Goal: Task Accomplishment & Management: Manage account settings

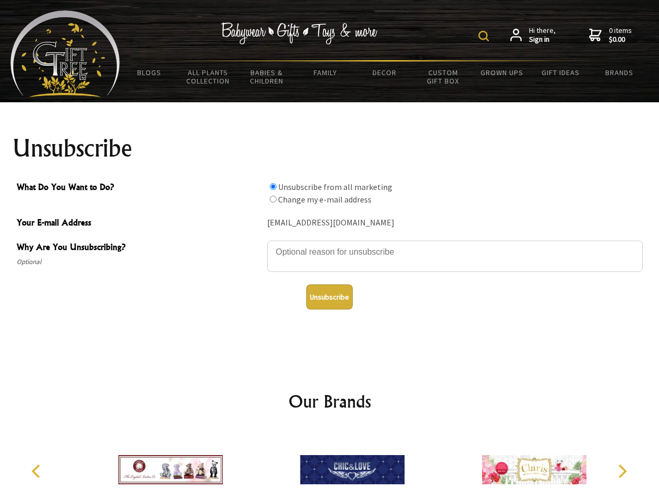
click at [485, 36] on img at bounding box center [483, 36] width 10 height 10
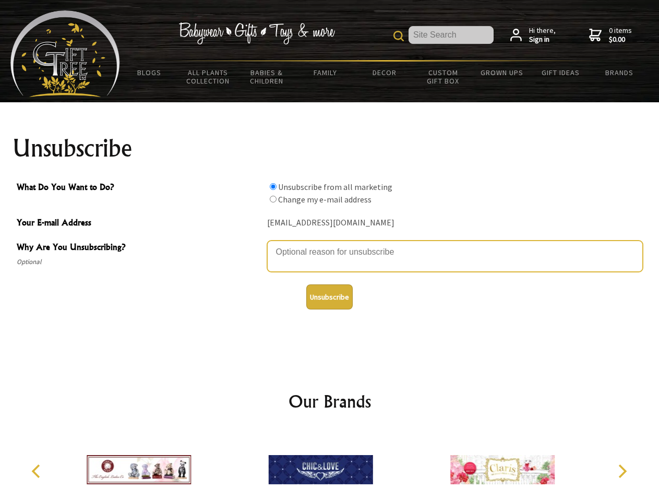
click at [330, 244] on textarea "Why Are You Unsubscribing?" at bounding box center [455, 255] width 376 height 31
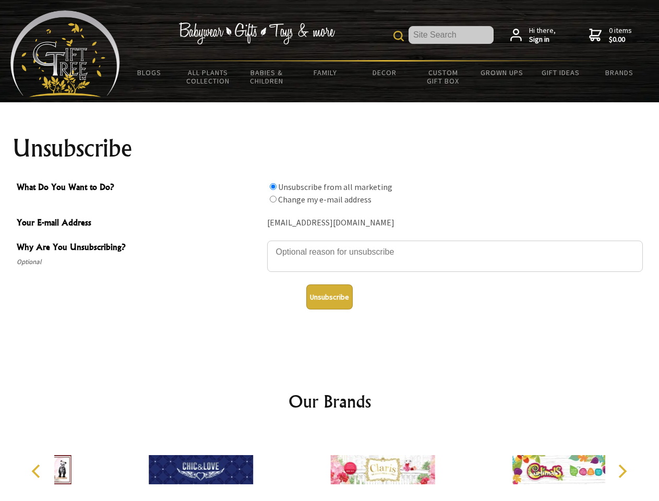
click at [273, 186] on input "What Do You Want to Do?" at bounding box center [273, 186] width 7 height 7
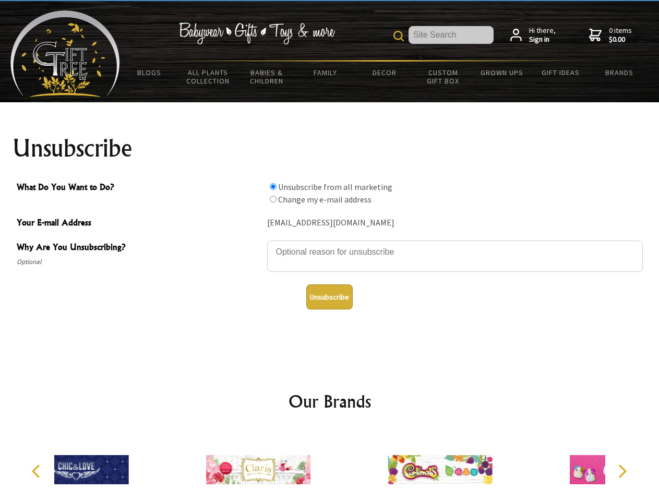
click at [273, 199] on input "What Do You Want to Do?" at bounding box center [273, 199] width 7 height 7
radio input "true"
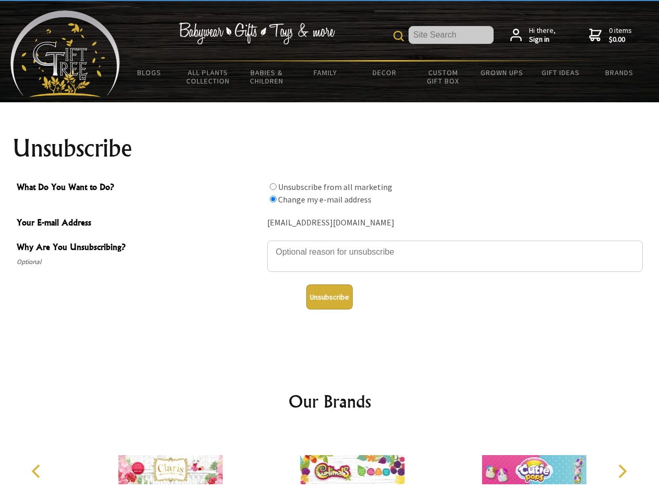
click at [329, 297] on button "Unsubscribe" at bounding box center [329, 296] width 46 height 25
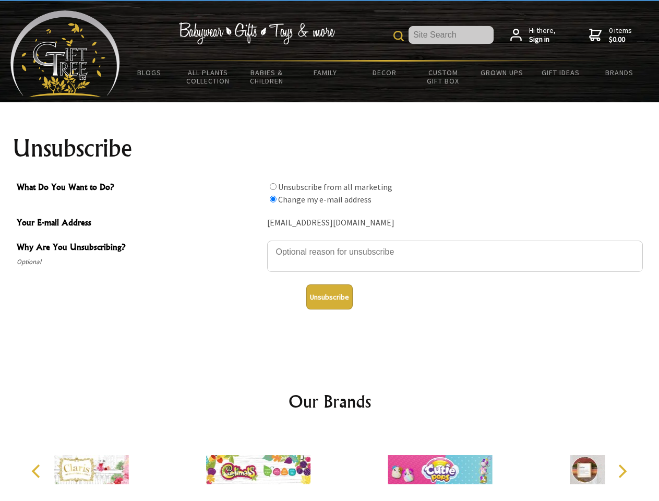
click at [38, 471] on icon "Previous" at bounding box center [37, 471] width 14 height 14
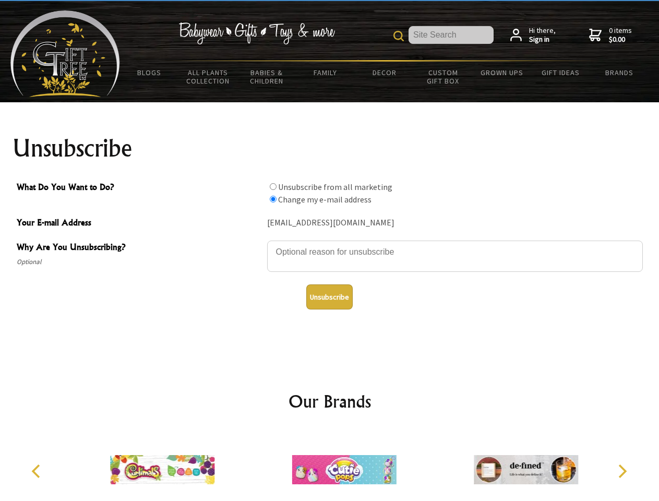
click at [622, 471] on icon "Next" at bounding box center [621, 471] width 14 height 14
